Goal: Navigation & Orientation: Understand site structure

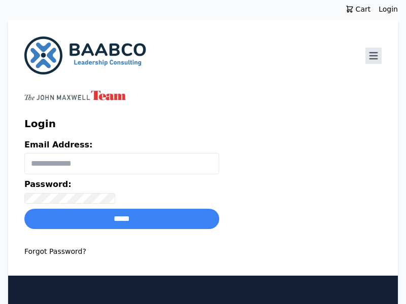
scroll to position [257, 0]
